Goal: Task Accomplishment & Management: Manage account settings

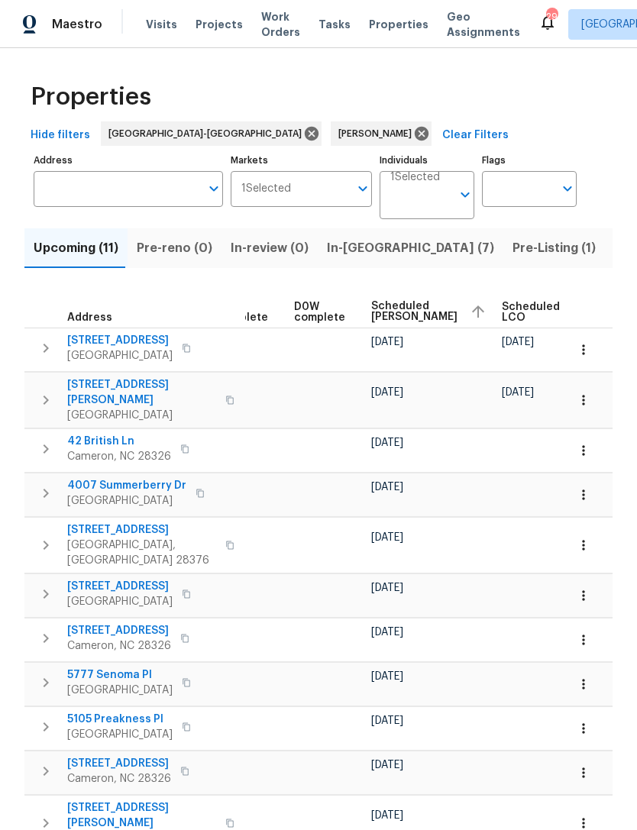
scroll to position [0, 373]
click at [583, 434] on button "button" at bounding box center [584, 451] width 34 height 34
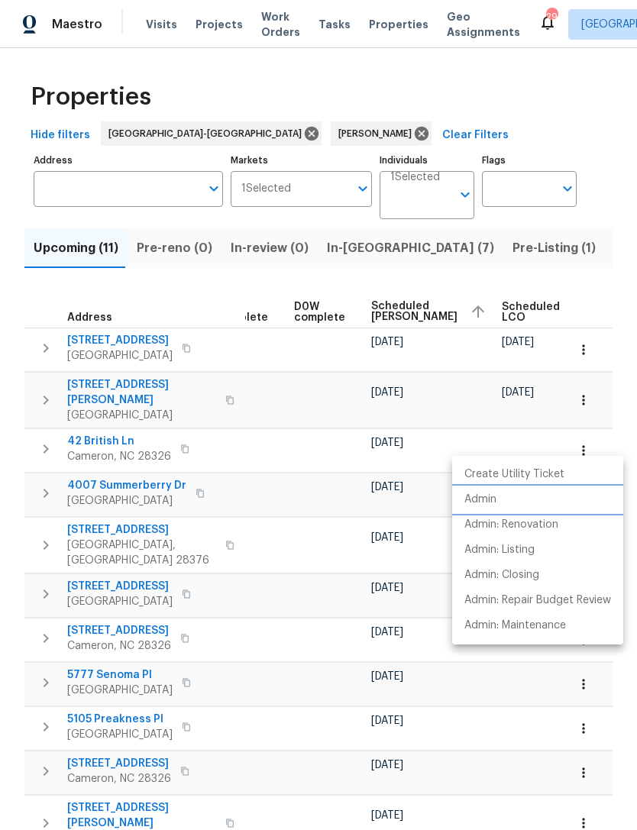
click at [486, 497] on p "Admin" at bounding box center [480, 500] width 32 height 16
click at [455, 104] on div at bounding box center [318, 415] width 637 height 830
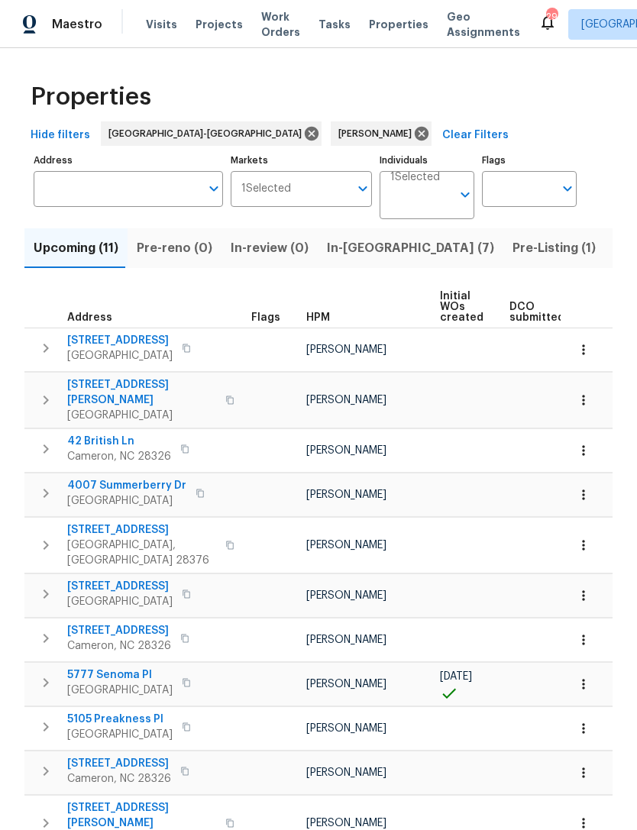
scroll to position [0, 0]
click at [186, 444] on icon "button" at bounding box center [184, 448] width 9 height 9
click at [186, 445] on icon "button" at bounding box center [185, 449] width 8 height 8
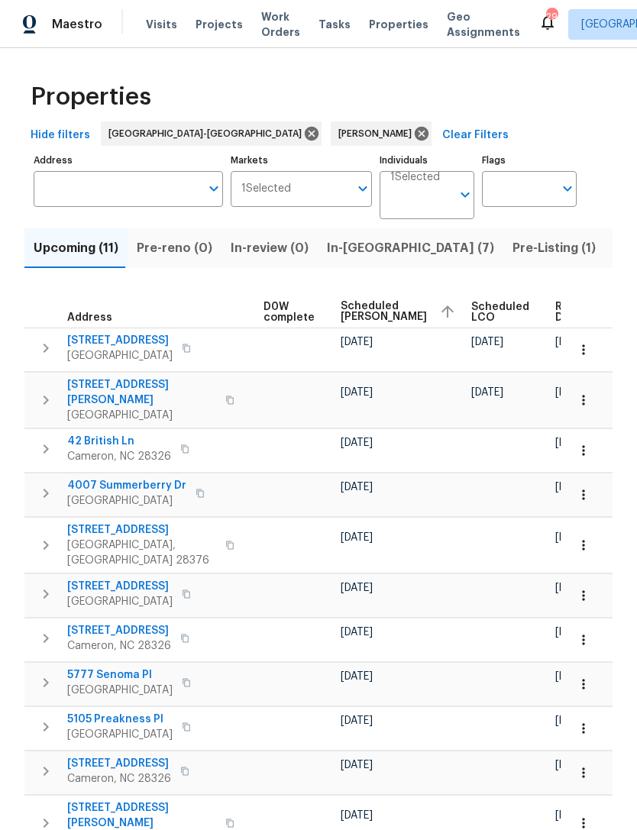
scroll to position [0, 402]
click at [586, 443] on icon "button" at bounding box center [583, 450] width 15 height 15
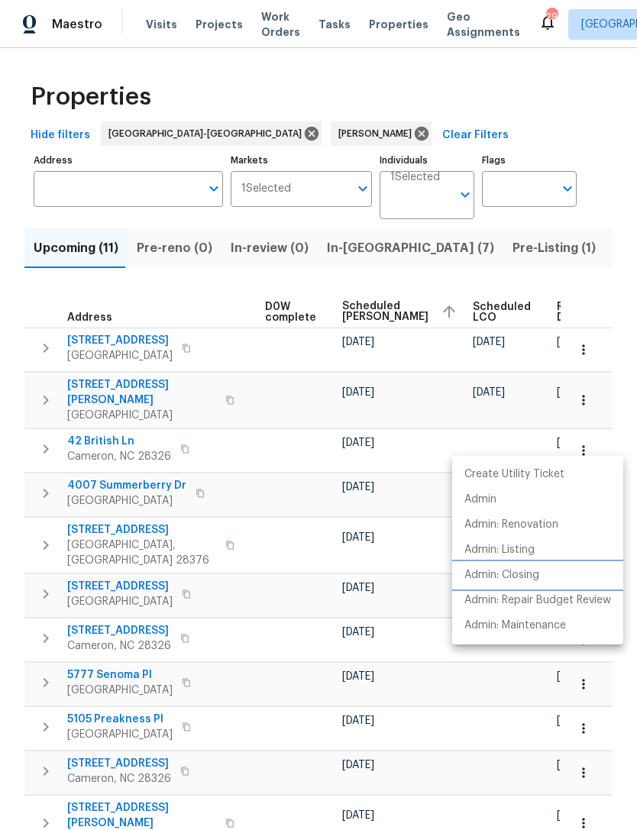
click at [529, 569] on p "Admin: Closing" at bounding box center [501, 575] width 75 height 16
click at [495, 85] on div at bounding box center [318, 415] width 637 height 830
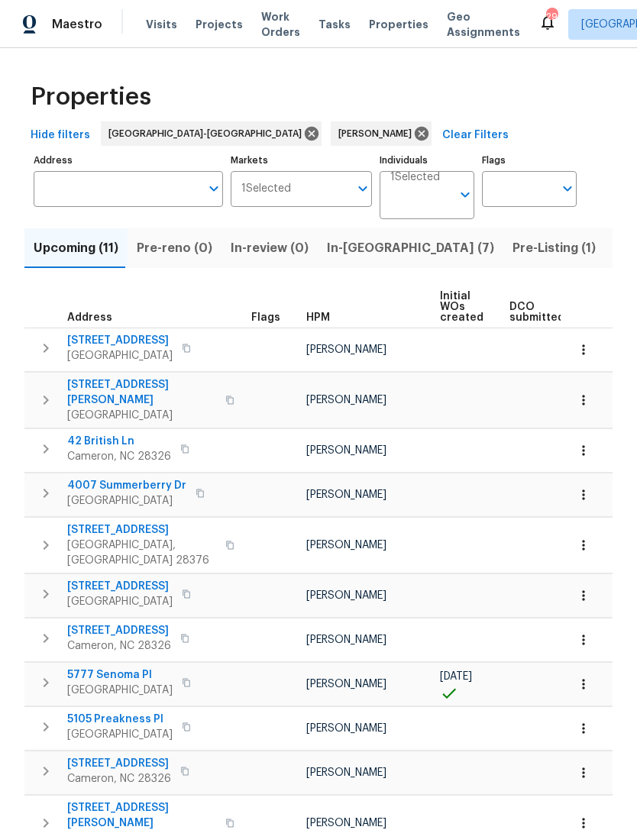
scroll to position [0, 0]
click at [42, 440] on icon "button" at bounding box center [46, 449] width 18 height 18
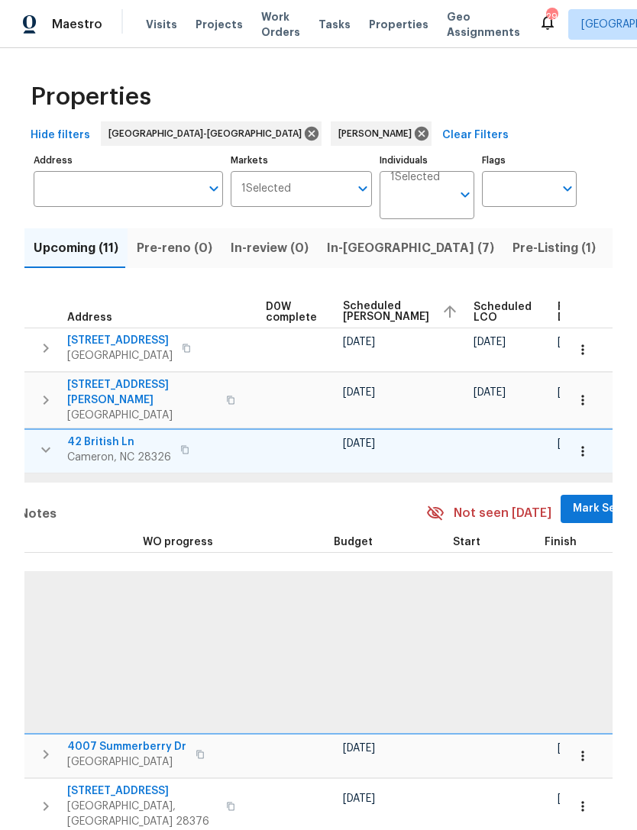
scroll to position [0, 404]
click at [572, 499] on span "Mark Seen" at bounding box center [600, 508] width 57 height 19
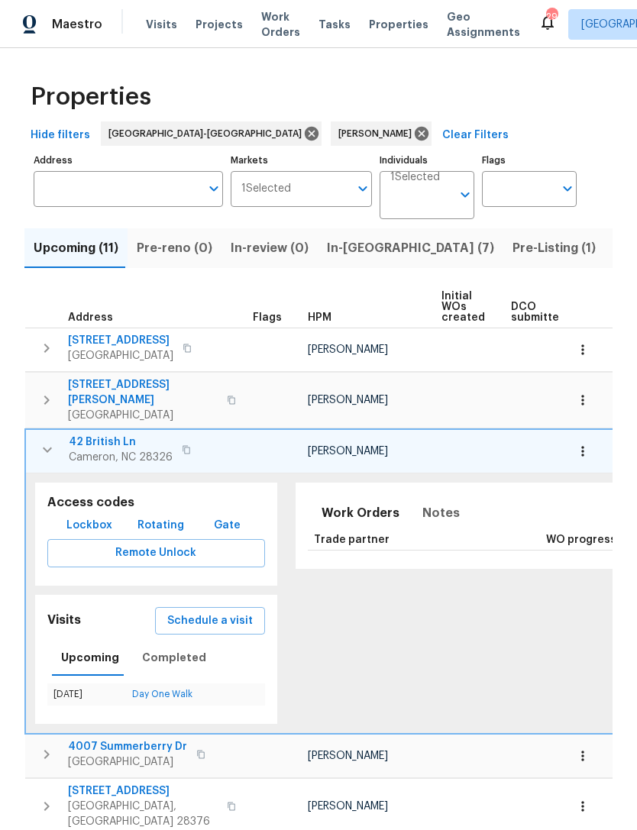
scroll to position [0, 0]
click at [53, 441] on icon "button" at bounding box center [47, 450] width 18 height 18
